Goal: Find specific page/section: Find specific page/section

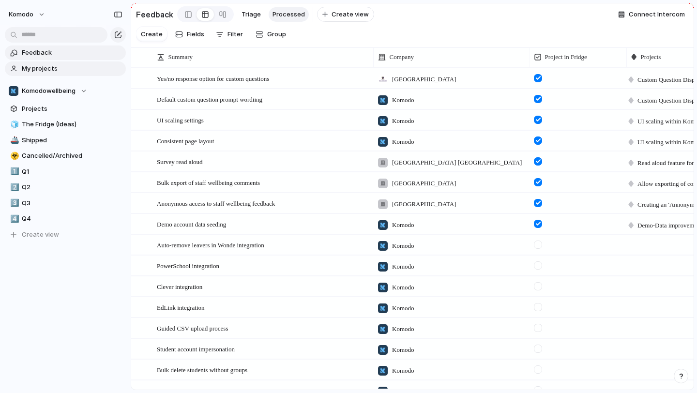
click at [50, 65] on span "My projects" at bounding box center [72, 69] width 101 height 10
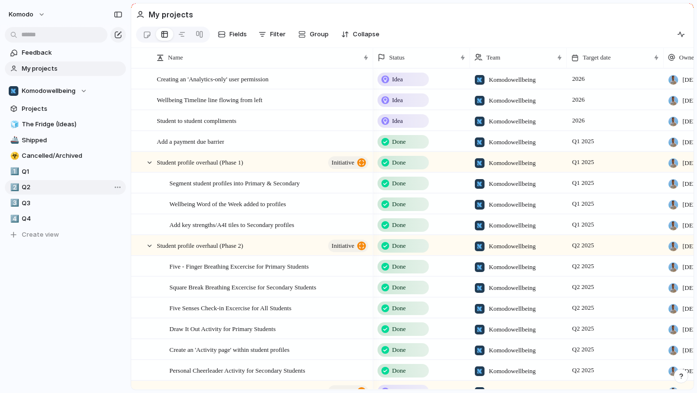
click at [36, 191] on span "Q2" at bounding box center [72, 187] width 101 height 10
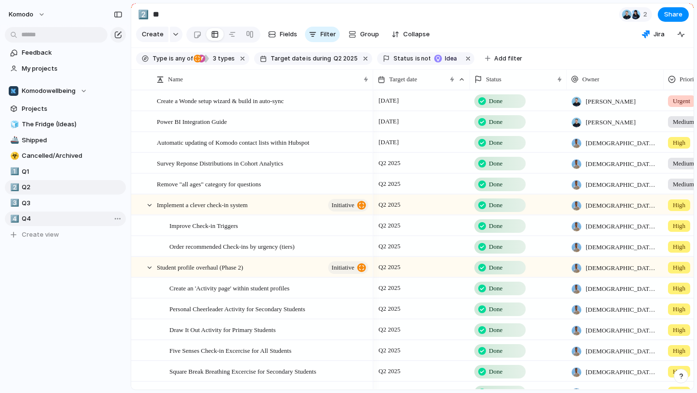
click at [35, 215] on span "Q4" at bounding box center [72, 219] width 101 height 10
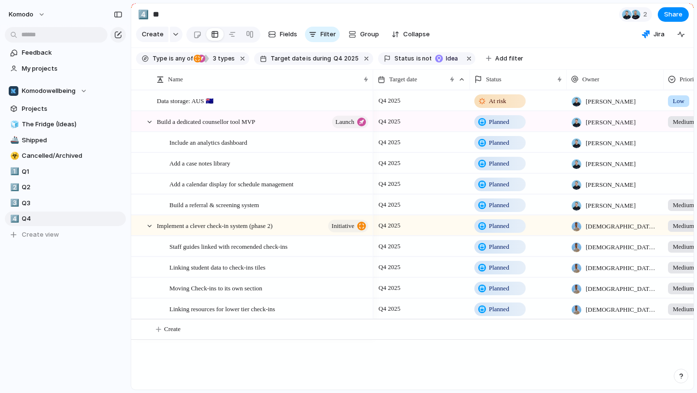
click at [38, 210] on div "🧊 The Fridge (Ideas) 🚢 Shipped ☣️ Cancelled/Archived 1️⃣ Q1 2️⃣ Q2 3️⃣ Q3 4️⃣ Q…" at bounding box center [65, 179] width 121 height 125
click at [41, 202] on span "Q3" at bounding box center [72, 203] width 101 height 10
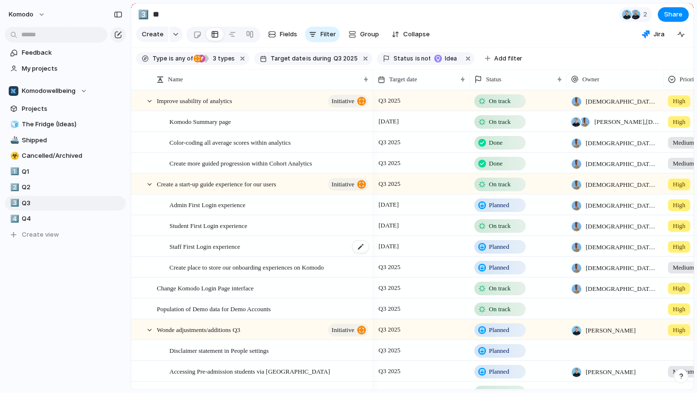
scroll to position [34, 0]
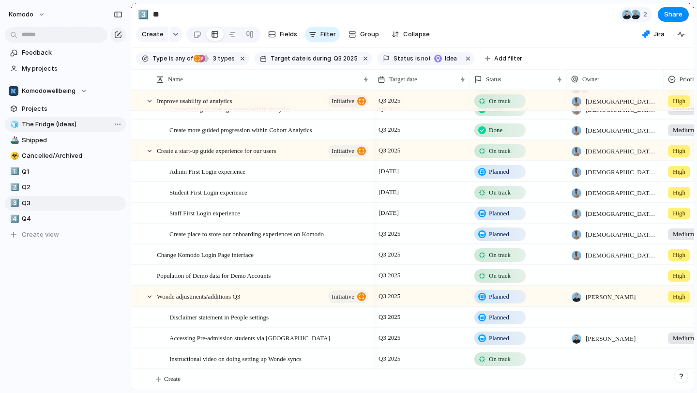
click at [56, 128] on span "The Fridge (Ideas)" at bounding box center [72, 125] width 101 height 10
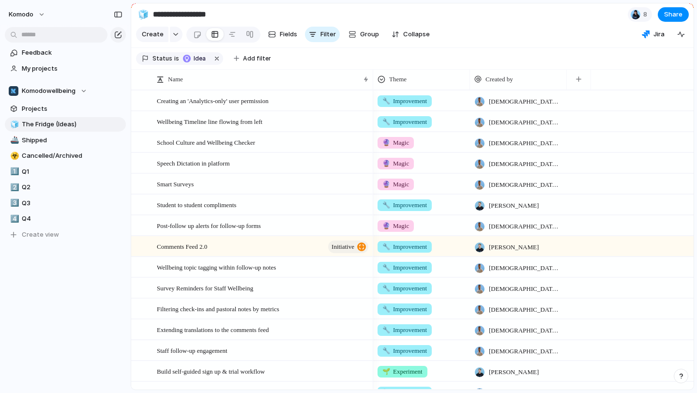
scroll to position [367, 0]
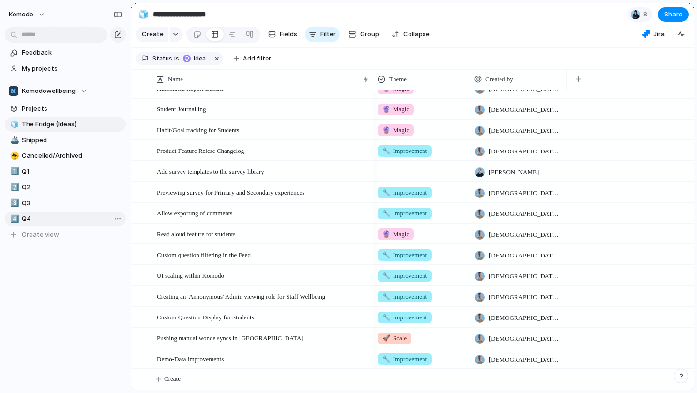
click at [54, 212] on link "4️⃣ Q4" at bounding box center [65, 218] width 121 height 15
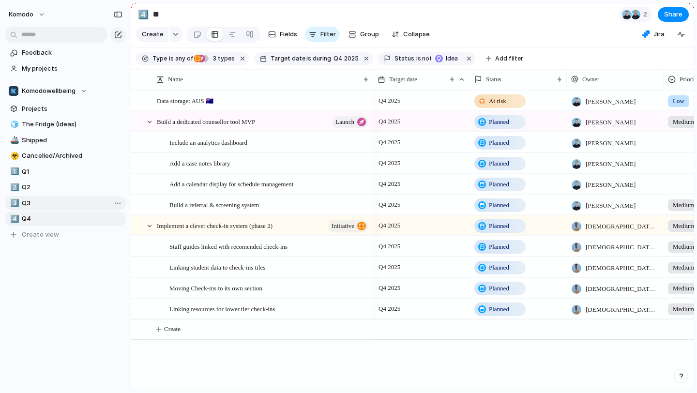
click at [60, 201] on span "Q3" at bounding box center [72, 203] width 101 height 10
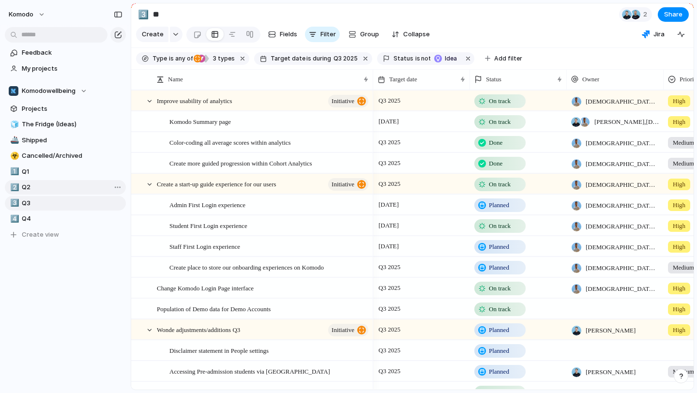
click at [56, 189] on span "Q2" at bounding box center [72, 187] width 101 height 10
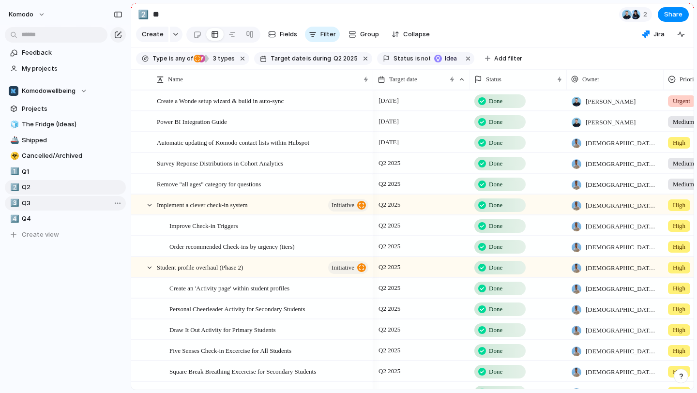
click at [71, 202] on span "Q3" at bounding box center [72, 203] width 101 height 10
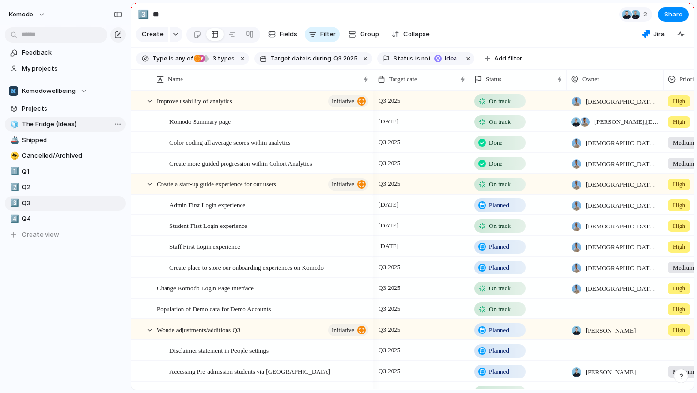
click at [86, 121] on span "The Fridge (Ideas)" at bounding box center [72, 125] width 101 height 10
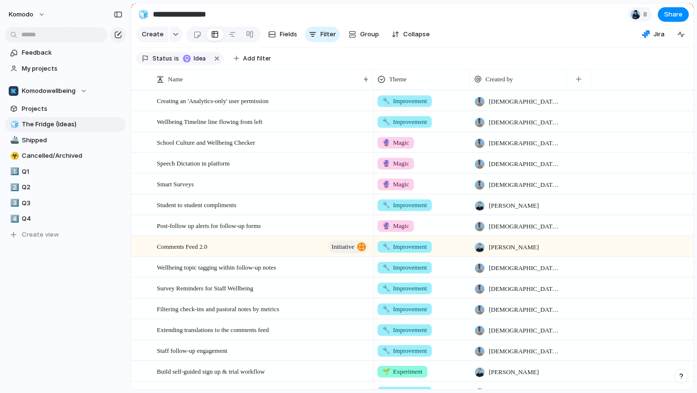
scroll to position [355, 0]
click at [58, 207] on span "Q3" at bounding box center [72, 203] width 101 height 10
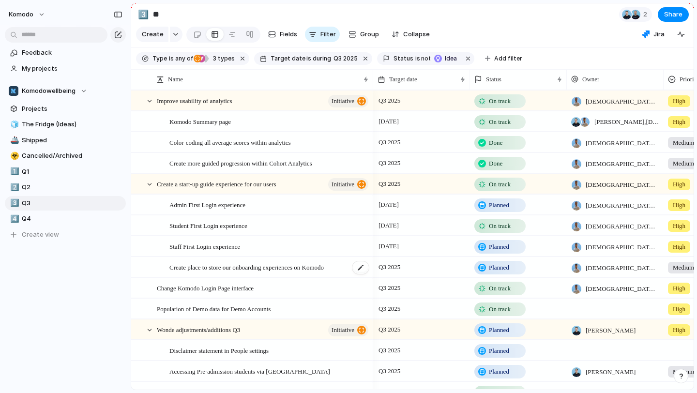
scroll to position [34, 0]
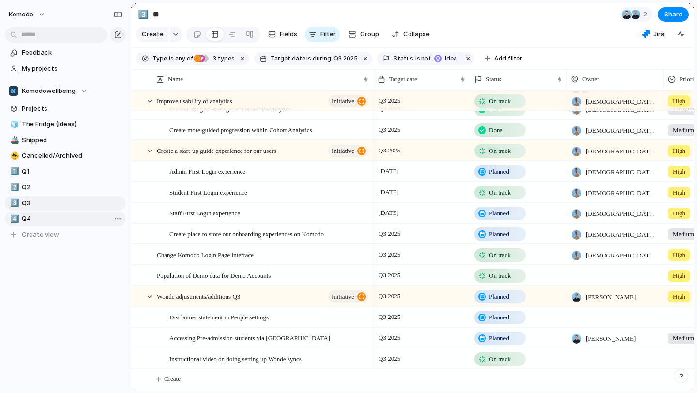
click at [40, 218] on span "Q4" at bounding box center [72, 219] width 101 height 10
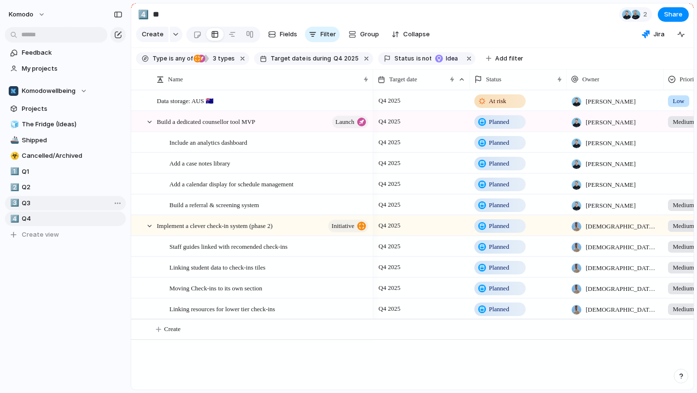
click at [43, 202] on span "Q3" at bounding box center [72, 203] width 101 height 10
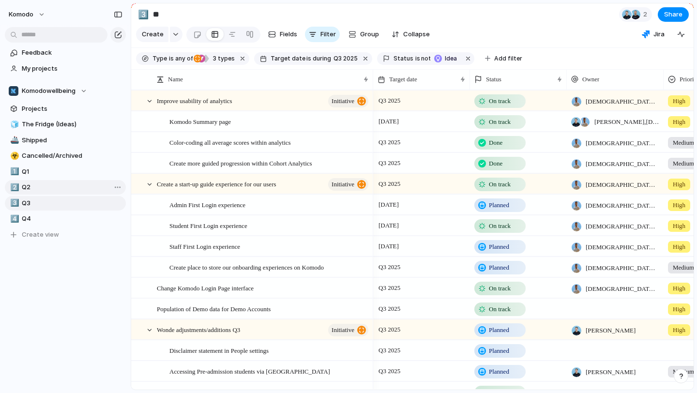
click at [45, 182] on link "2️⃣ Q2" at bounding box center [65, 187] width 121 height 15
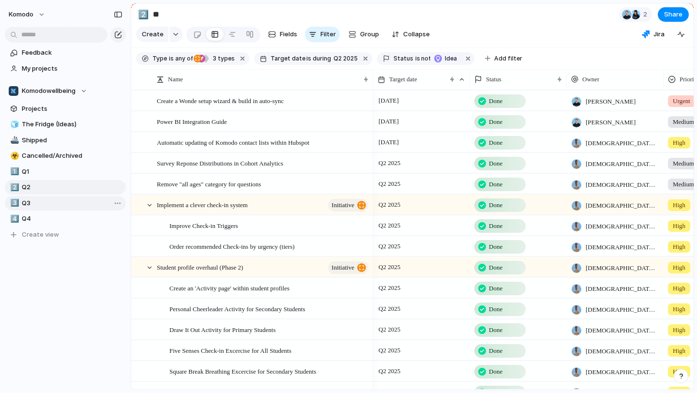
click at [45, 199] on span "Q3" at bounding box center [72, 203] width 101 height 10
type input "**"
